Goal: Use online tool/utility

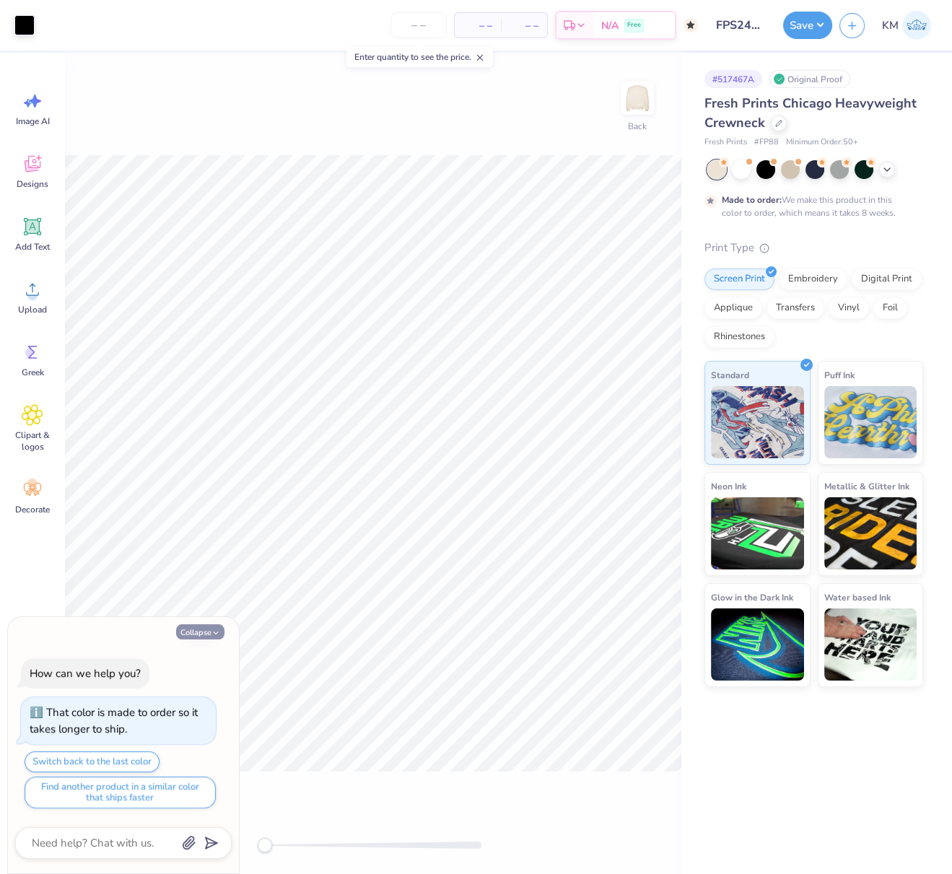
click at [202, 633] on button "Collapse" at bounding box center [200, 631] width 48 height 15
type textarea "x"
